Goal: Find specific page/section: Find specific page/section

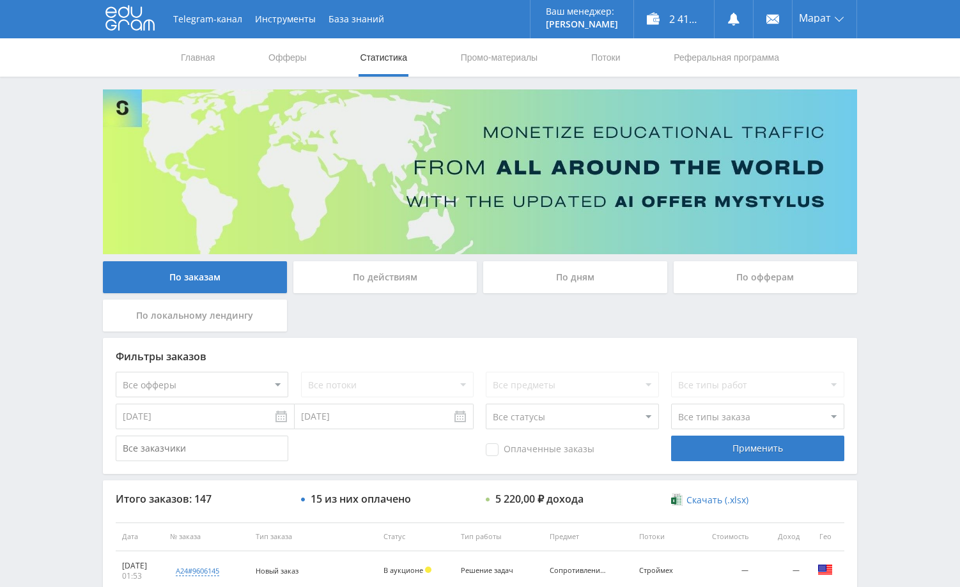
drag, startPoint x: 942, startPoint y: 153, endPoint x: 848, endPoint y: 86, distance: 115.4
click at [939, 153] on div "Telegram-канал Инструменты База знаний Ваш менеджер: [PERSON_NAME] Online @edug…" at bounding box center [480, 536] width 960 height 1073
click at [868, 322] on div "Telegram-канал Инструменты База знаний Ваш менеджер: [PERSON_NAME] Online @edug…" at bounding box center [480, 536] width 960 height 1073
click at [889, 193] on div "Telegram-канал Инструменты База знаний Ваш менеджер: [PERSON_NAME] Online @edug…" at bounding box center [480, 536] width 960 height 1073
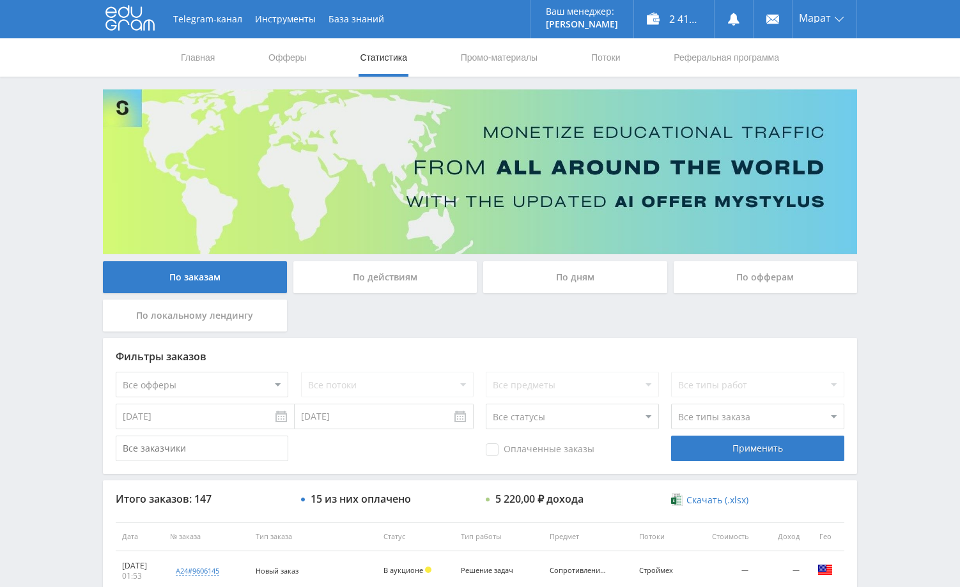
click at [900, 192] on div "Telegram-канал Инструменты База знаний Ваш менеджер: [PERSON_NAME] Online @edug…" at bounding box center [480, 536] width 960 height 1073
click at [909, 278] on div "Telegram-канал Инструменты База знаний Ваш менеджер: [PERSON_NAME] Online @edug…" at bounding box center [480, 536] width 960 height 1073
